Goal: Transaction & Acquisition: Subscribe to service/newsletter

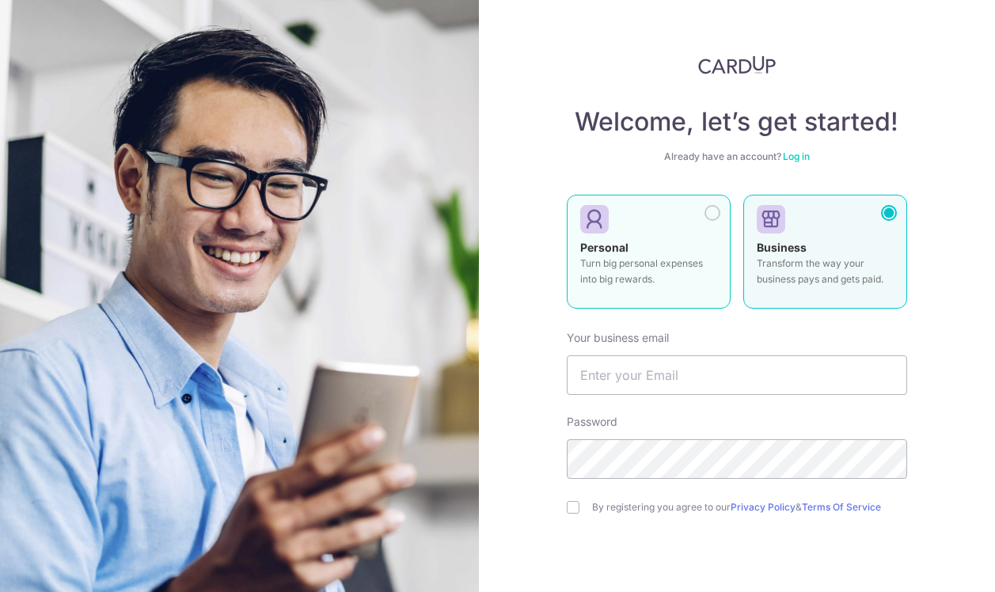
click at [638, 295] on label "Personal Turn big personal expenses into big rewards." at bounding box center [649, 252] width 164 height 114
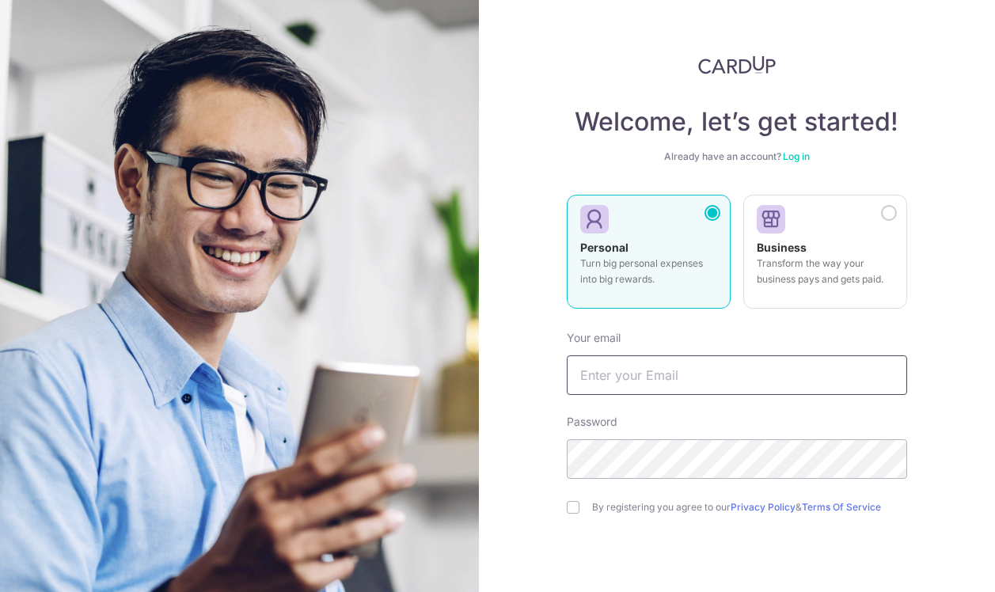
click at [620, 373] on input "text" at bounding box center [737, 375] width 340 height 40
type input "[EMAIL_ADDRESS][DOMAIN_NAME]"
click at [586, 503] on div "By registering you agree to our Privacy Policy & Terms Of Service" at bounding box center [737, 507] width 340 height 19
click at [574, 509] on input "checkbox" at bounding box center [573, 507] width 13 height 13
checkbox input "true"
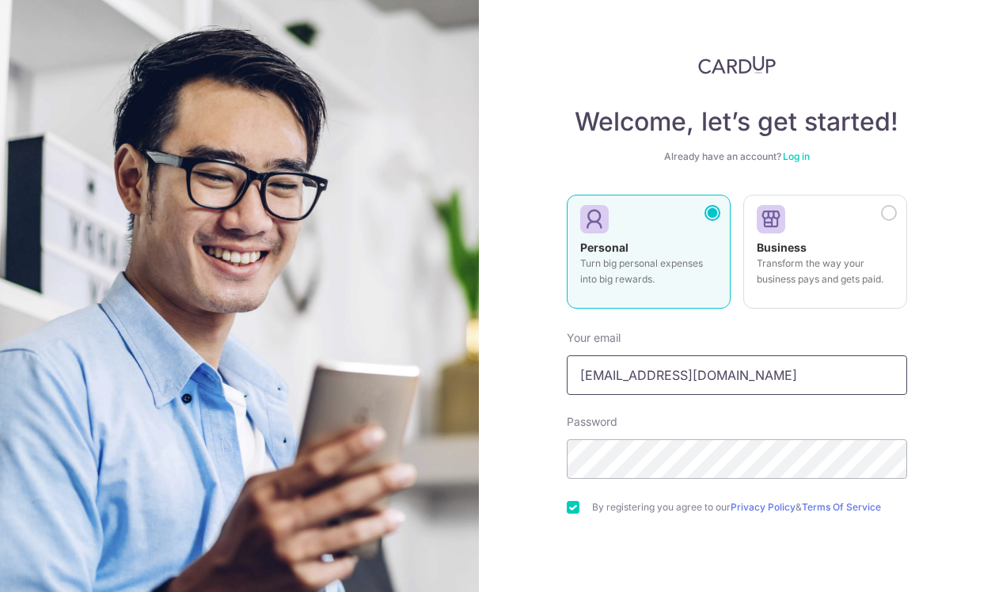
scroll to position [99, 0]
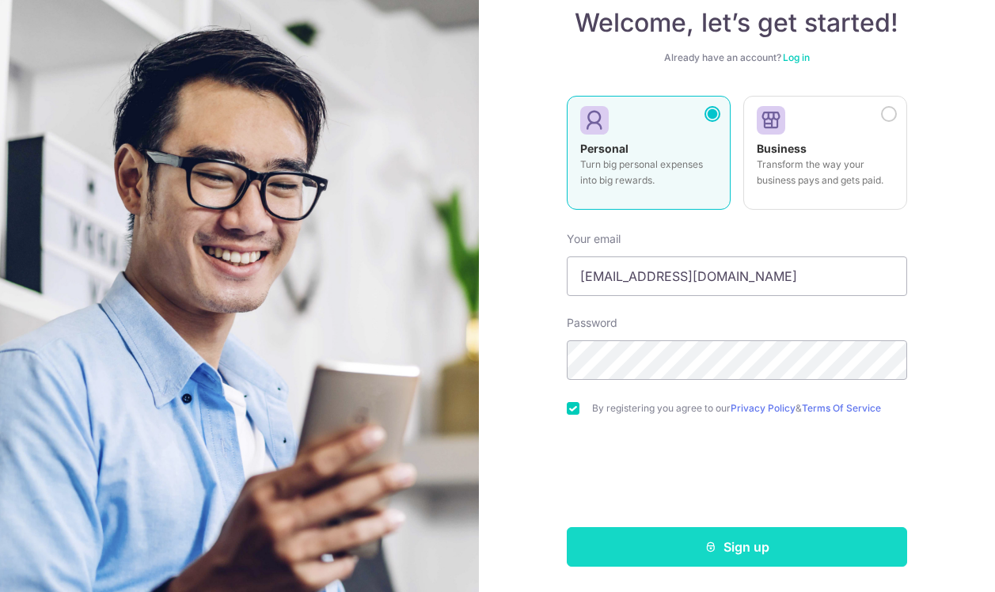
click at [755, 566] on button "Sign up" at bounding box center [737, 547] width 340 height 40
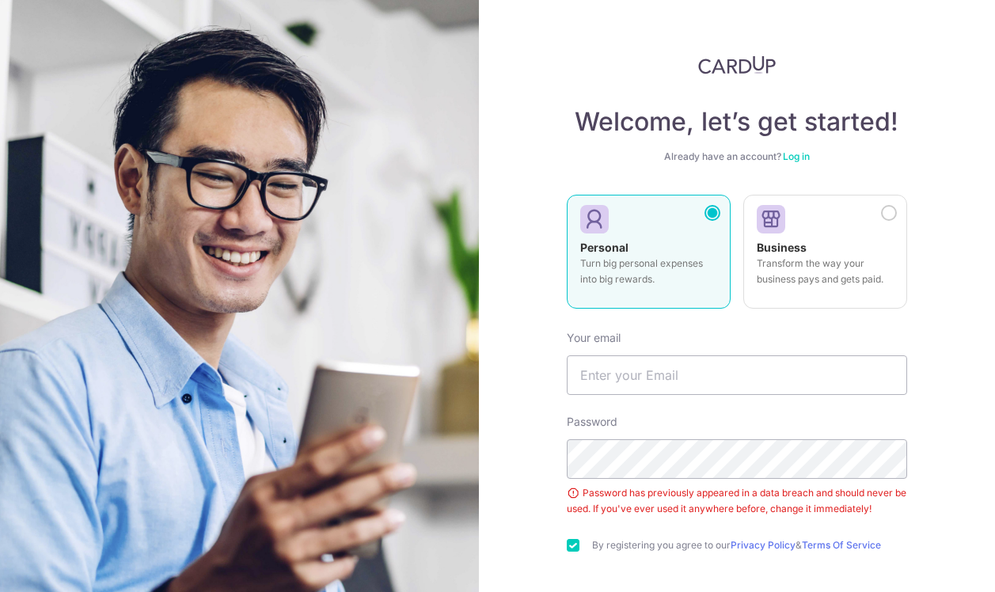
click at [799, 153] on link "Log in" at bounding box center [796, 156] width 27 height 12
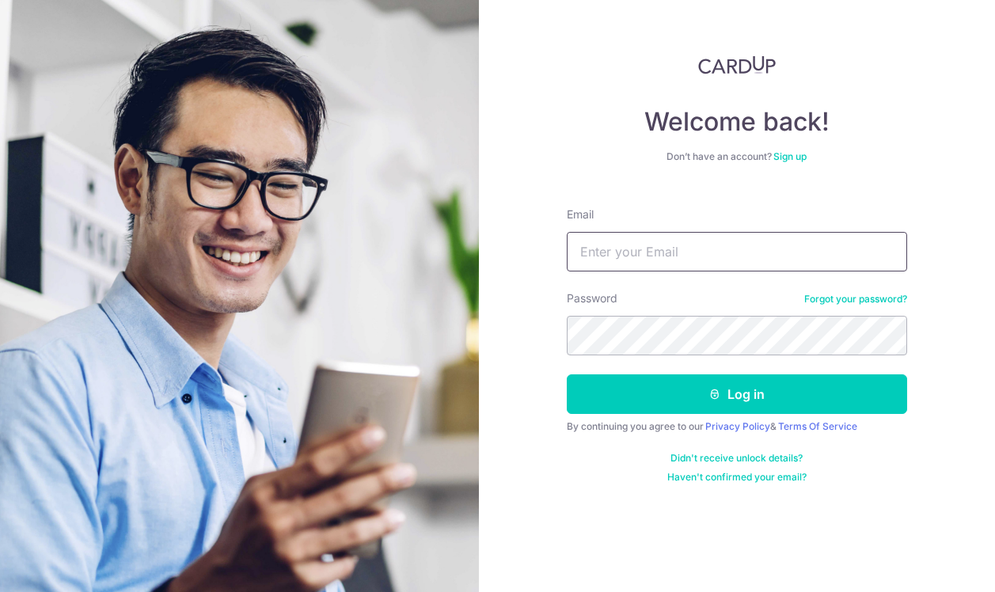
click at [639, 253] on input "Email" at bounding box center [737, 252] width 340 height 40
type input "[EMAIL_ADDRESS][DOMAIN_NAME]"
click at [832, 296] on link "Forgot your password?" at bounding box center [855, 299] width 103 height 13
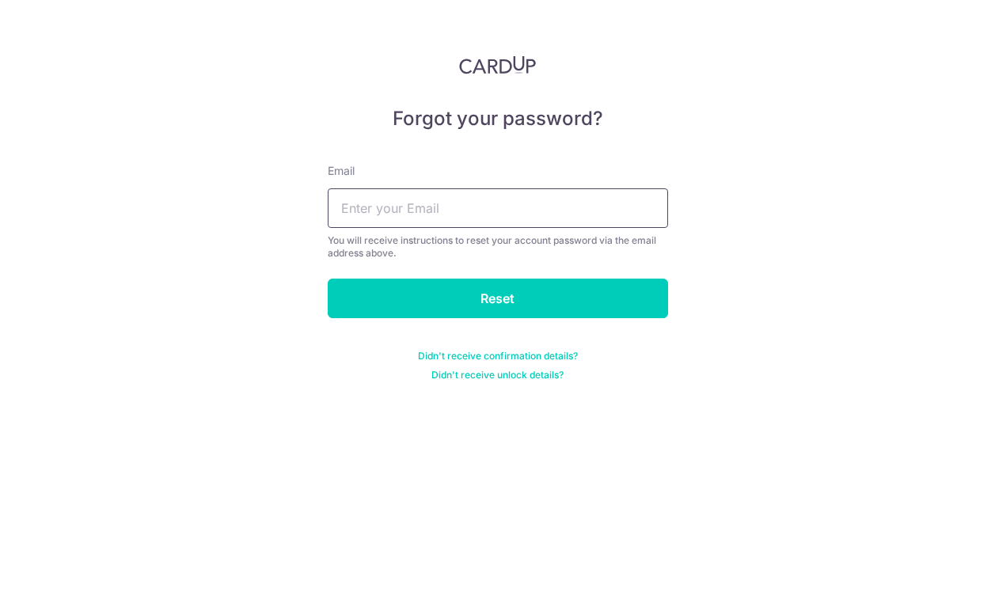
click at [404, 210] on input "text" at bounding box center [498, 208] width 340 height 40
type input "[EMAIL_ADDRESS][DOMAIN_NAME]"
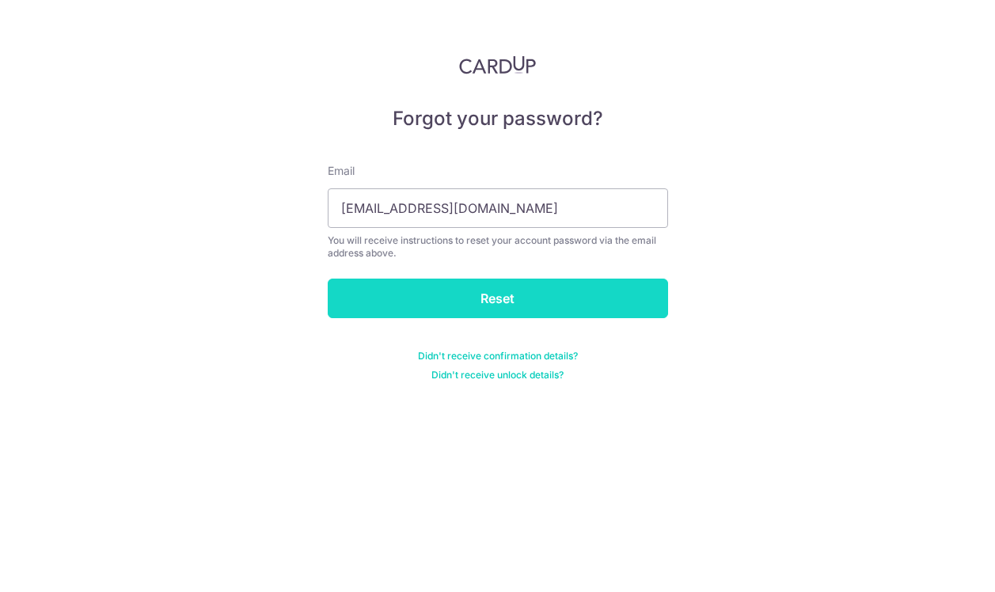
click at [475, 313] on input "Reset" at bounding box center [498, 299] width 340 height 40
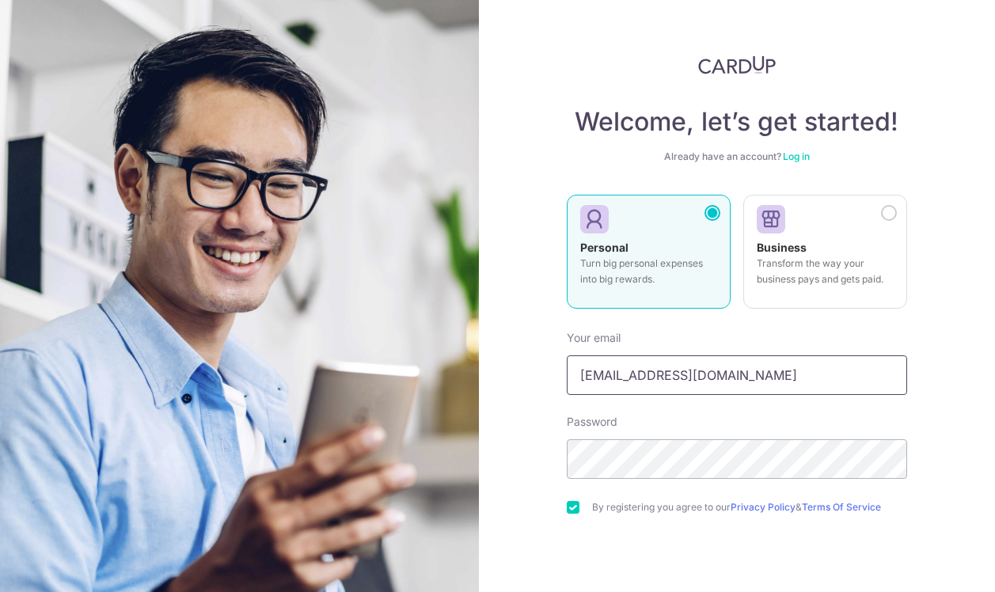
click at [616, 370] on input "[EMAIL_ADDRESS][DOMAIN_NAME]" at bounding box center [737, 375] width 340 height 40
click at [563, 429] on div "Welcome, let’s get started! Already have an account? Log in Personal Turn big p…" at bounding box center [737, 296] width 517 height 592
click at [473, 476] on section "Welcome, let’s get started! Already have an account? Log in Personal Turn big p…" at bounding box center [497, 296] width 995 height 592
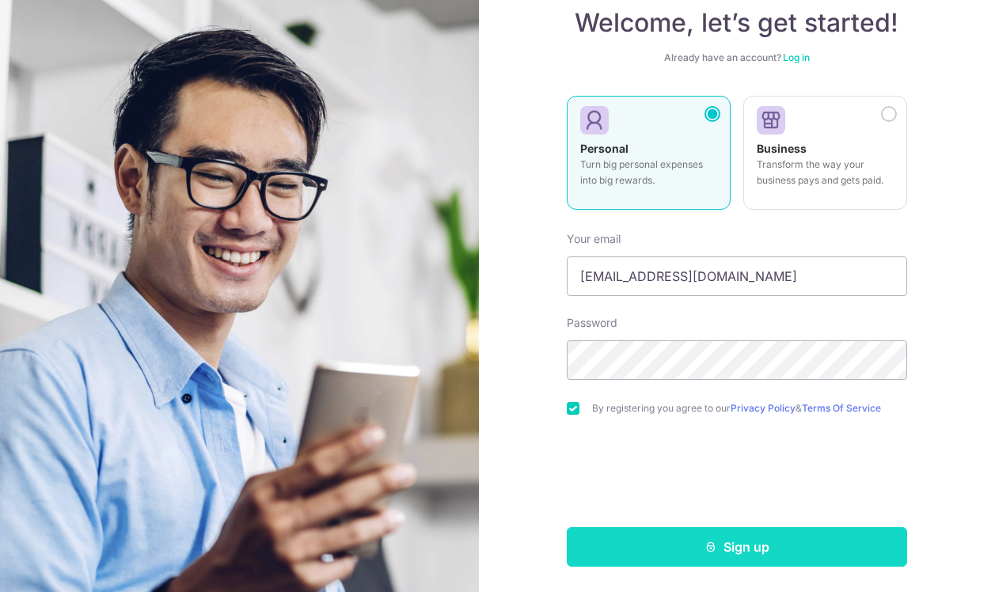
click at [687, 547] on button "Sign up" at bounding box center [737, 547] width 340 height 40
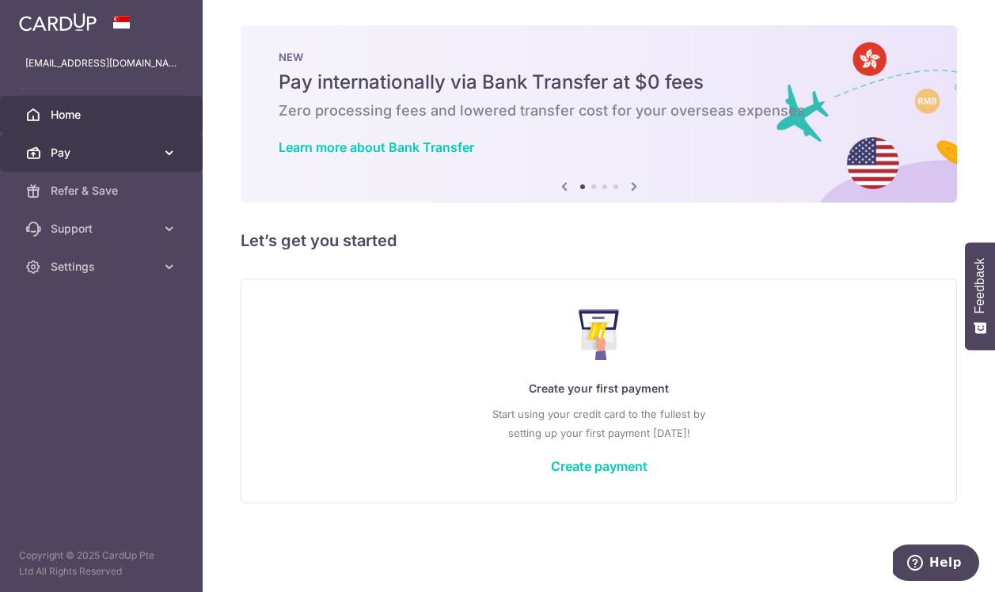
click at [102, 155] on span "Pay" at bounding box center [103, 153] width 104 height 16
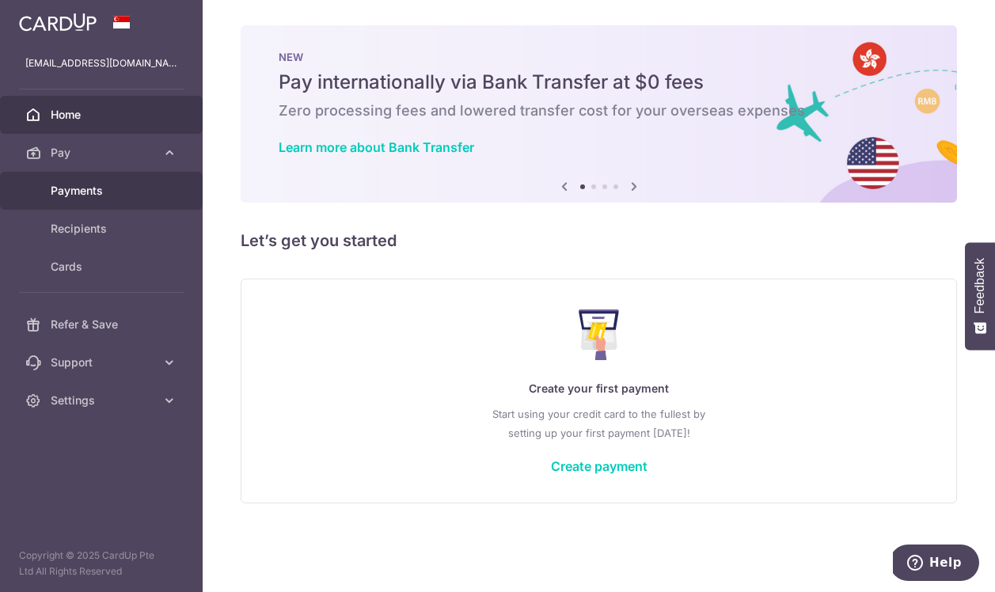
click at [95, 188] on span "Payments" at bounding box center [103, 191] width 104 height 16
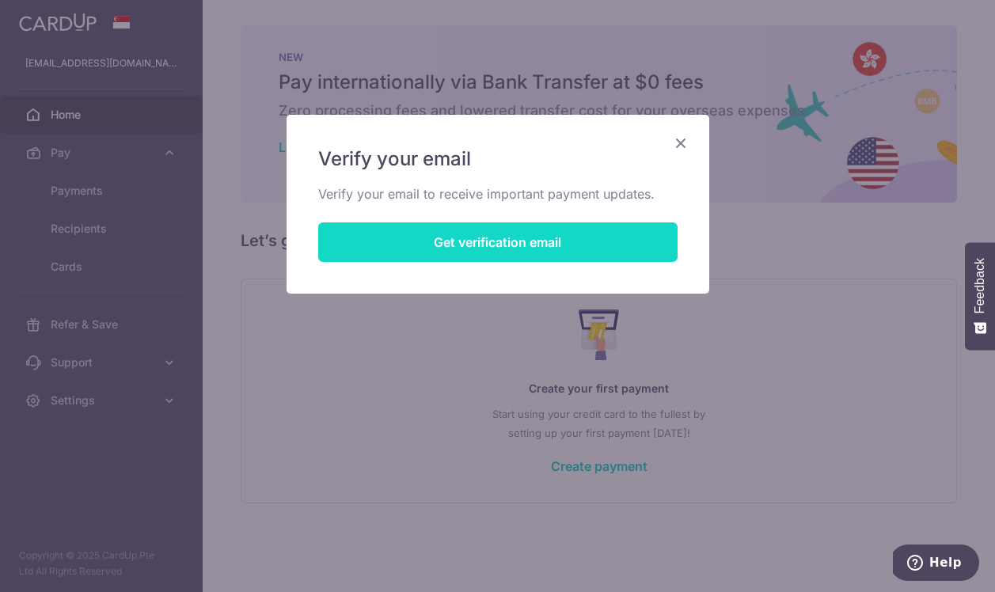
click at [458, 241] on button "Get verification email" at bounding box center [497, 242] width 359 height 40
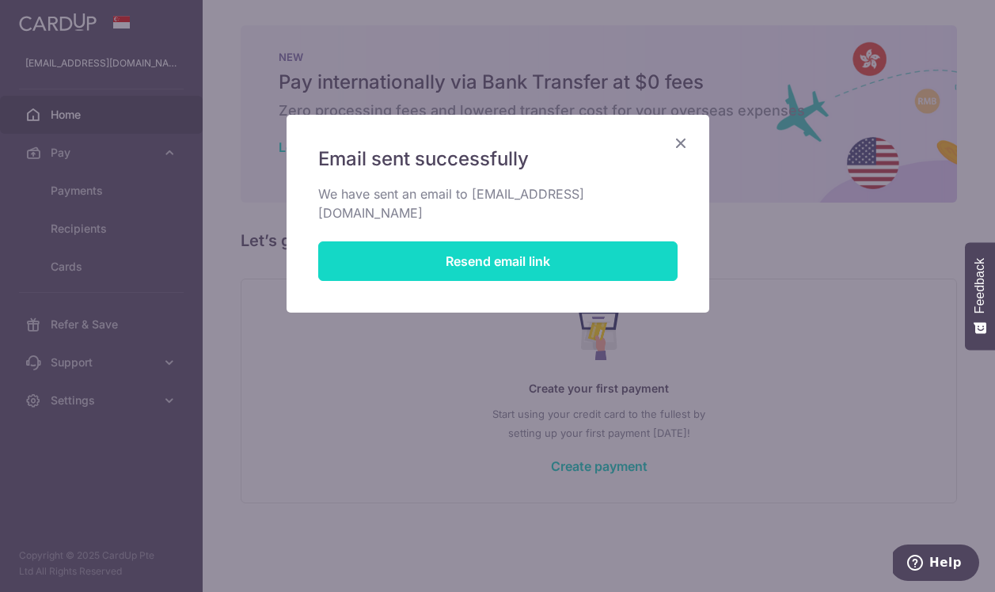
click at [458, 241] on button "Resend email link" at bounding box center [497, 261] width 359 height 40
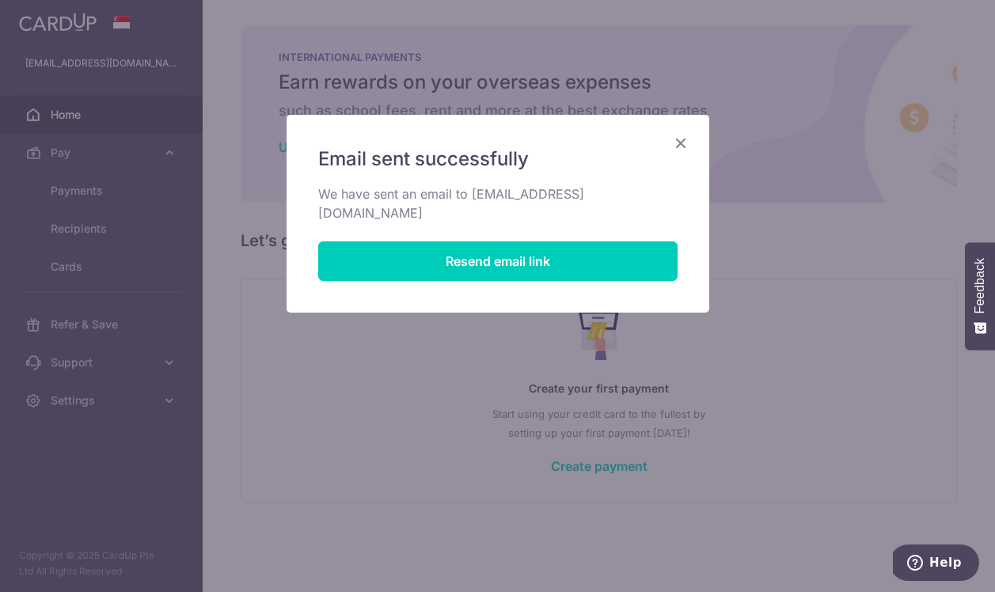
click at [678, 140] on icon "Close" at bounding box center [680, 143] width 19 height 20
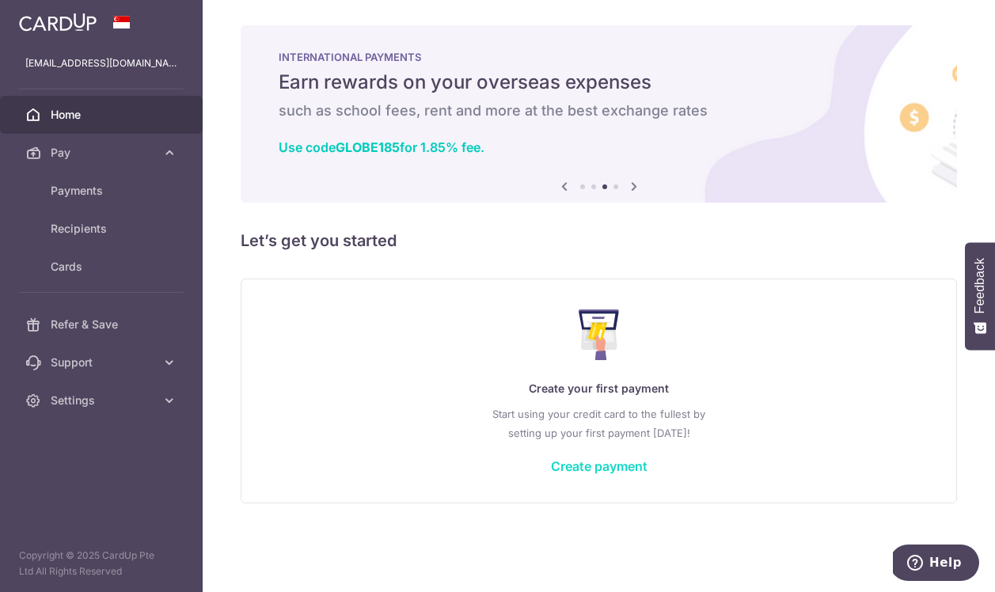
click at [589, 463] on link "Create payment" at bounding box center [599, 466] width 97 height 16
